Goal: Navigation & Orientation: Find specific page/section

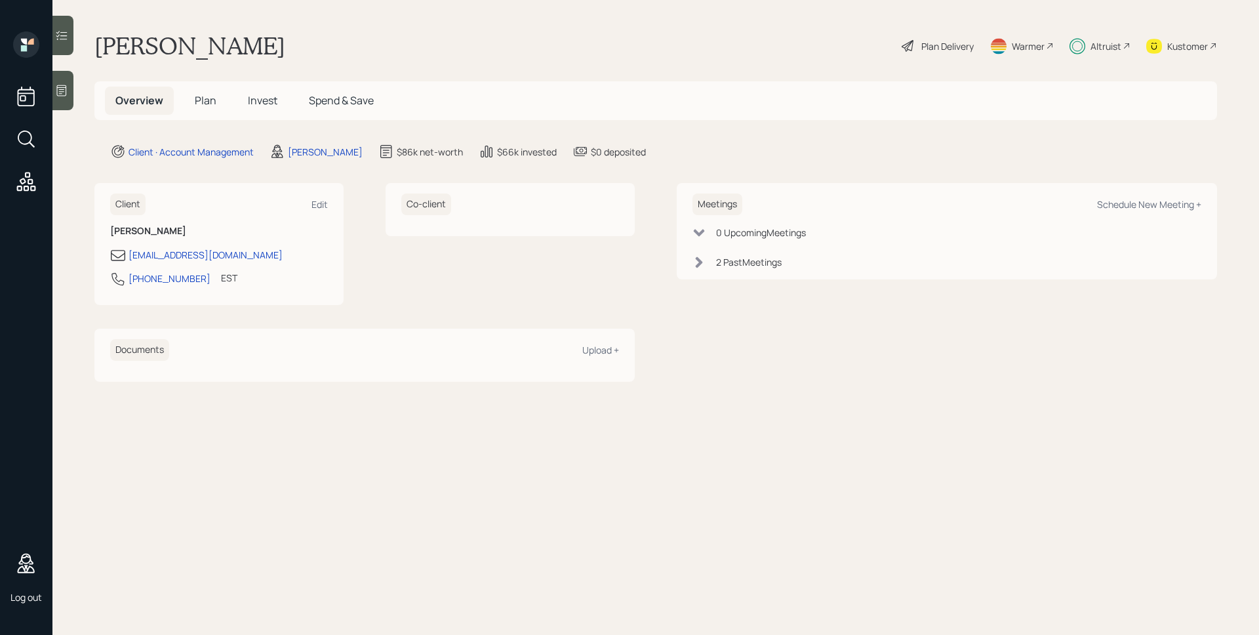
click at [325, 102] on span "Spend & Save" at bounding box center [341, 100] width 65 height 14
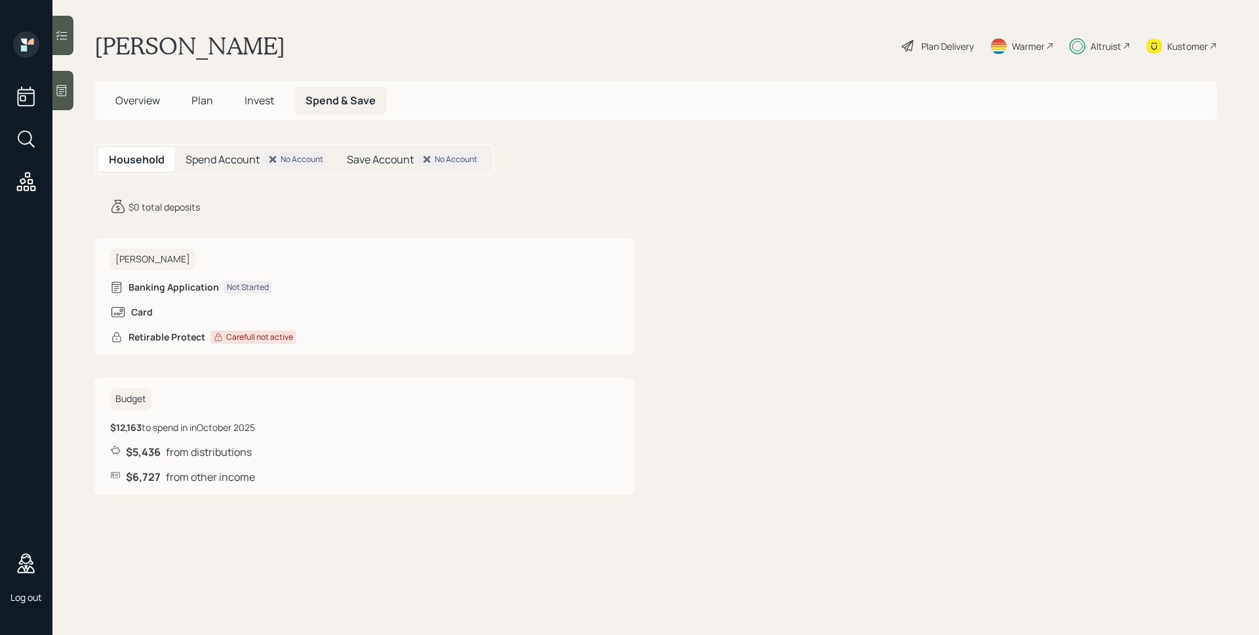
click at [143, 91] on h5 "Overview" at bounding box center [138, 101] width 66 height 28
